Goal: Contribute content

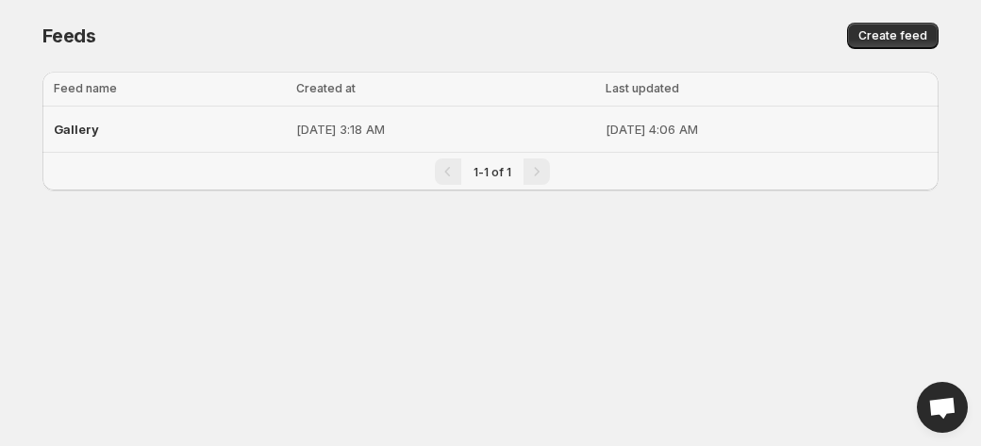
click at [296, 120] on p "[DATE] 3:18 AM" at bounding box center [445, 129] width 298 height 19
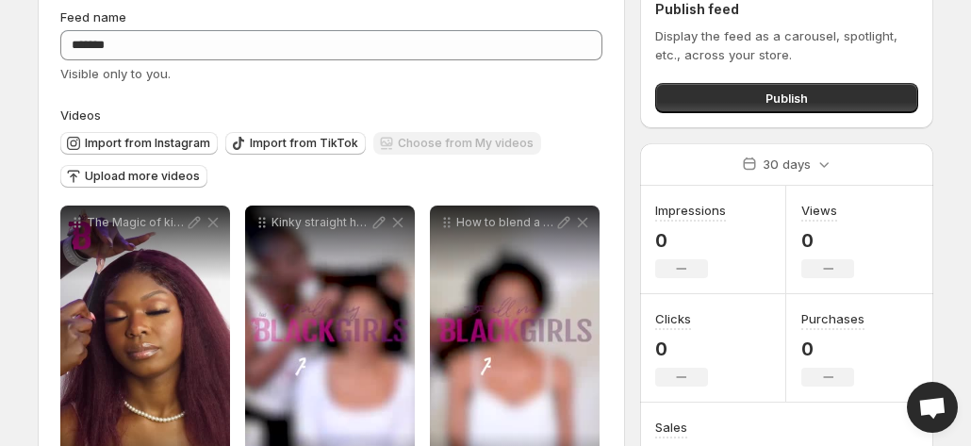
scroll to position [75, 0]
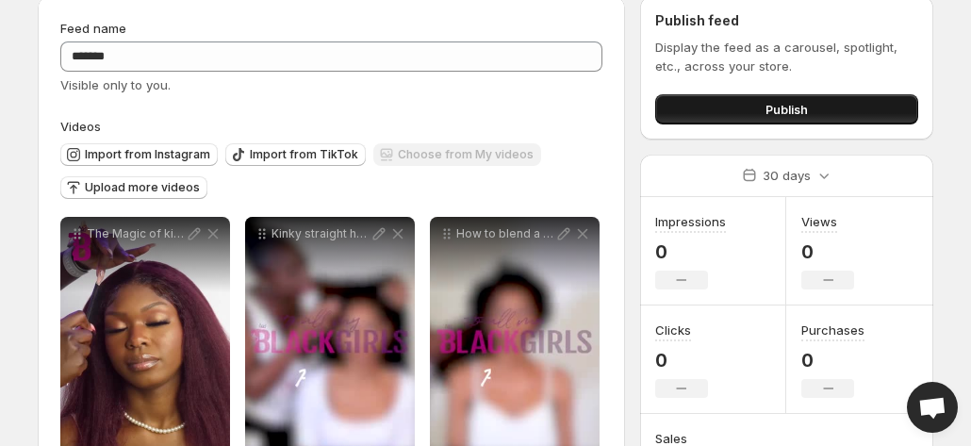
click at [732, 108] on button "Publish" at bounding box center [787, 109] width 263 height 30
click at [741, 110] on button "Publish" at bounding box center [787, 109] width 263 height 30
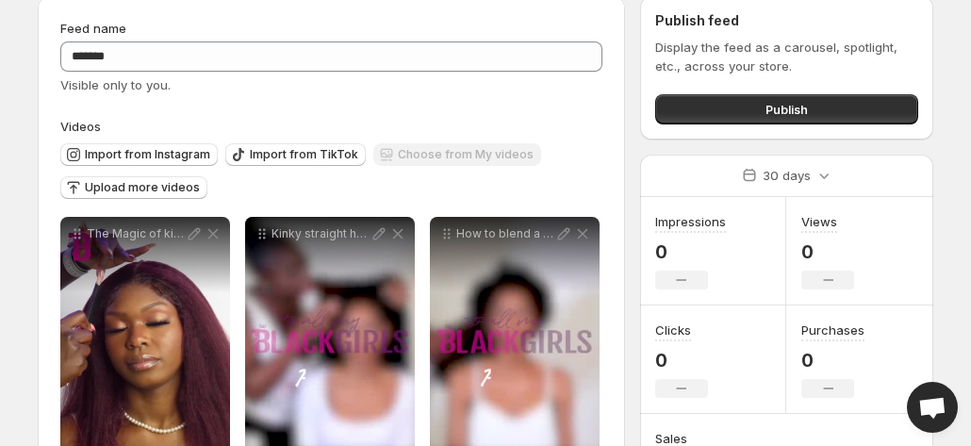
drag, startPoint x: 741, startPoint y: 110, endPoint x: 619, endPoint y: 386, distance: 301.5
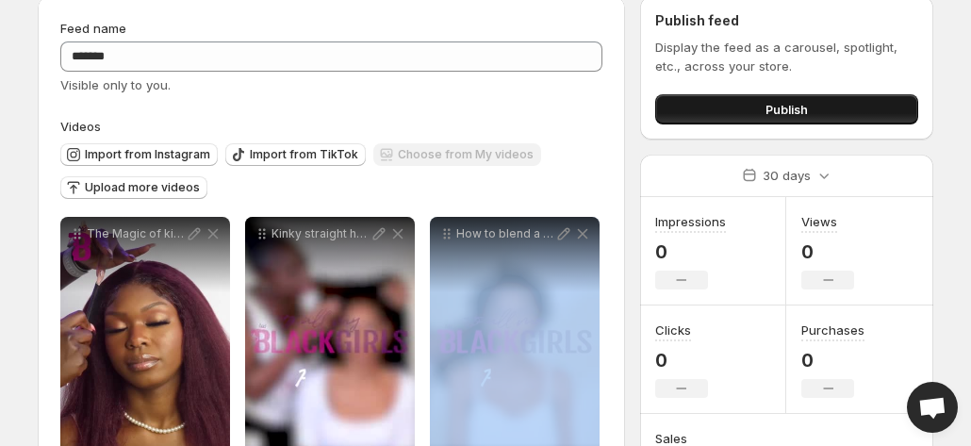
click at [779, 115] on span "Publish" at bounding box center [787, 109] width 42 height 19
